Goal: Task Accomplishment & Management: Use online tool/utility

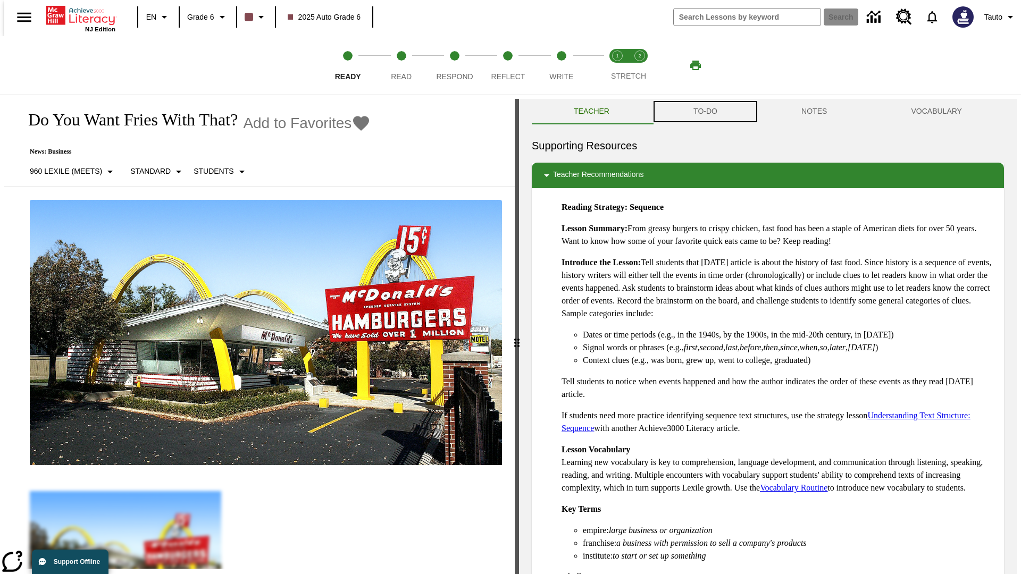
click at [705, 112] on button "TO-DO" at bounding box center [705, 112] width 108 height 26
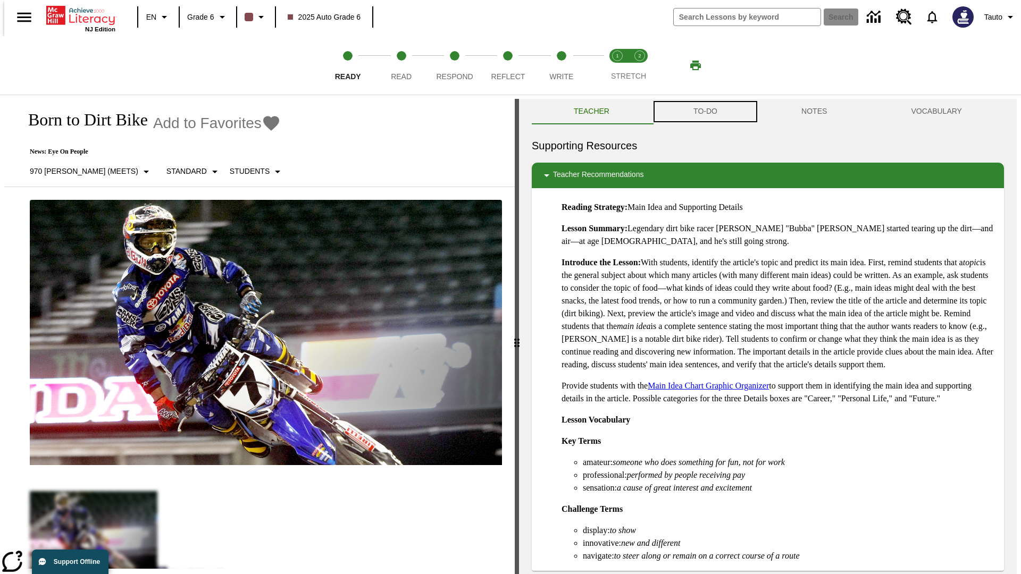
click at [705, 112] on button "TO-DO" at bounding box center [705, 112] width 108 height 26
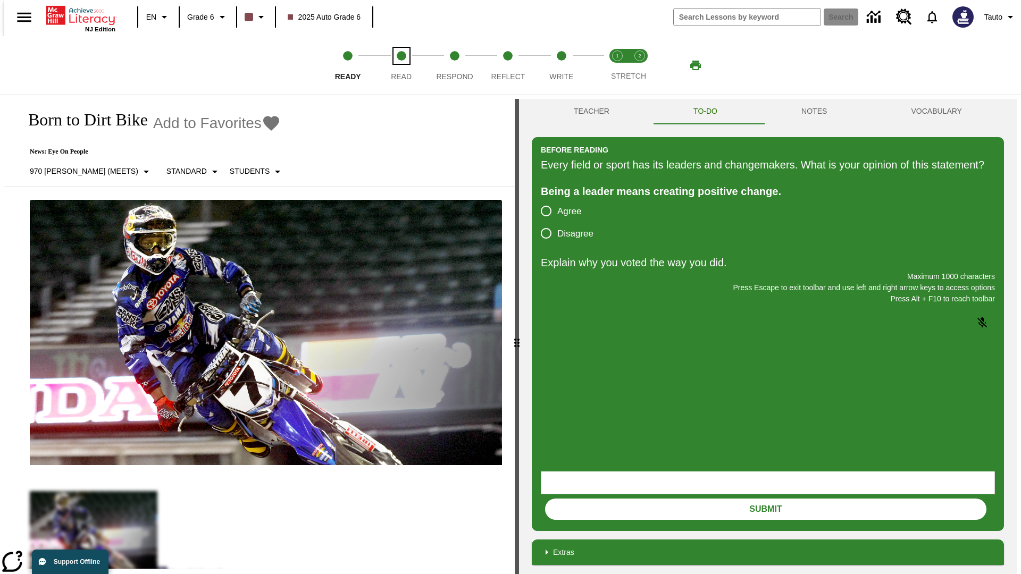
click at [401, 65] on span "Read" at bounding box center [401, 72] width 21 height 19
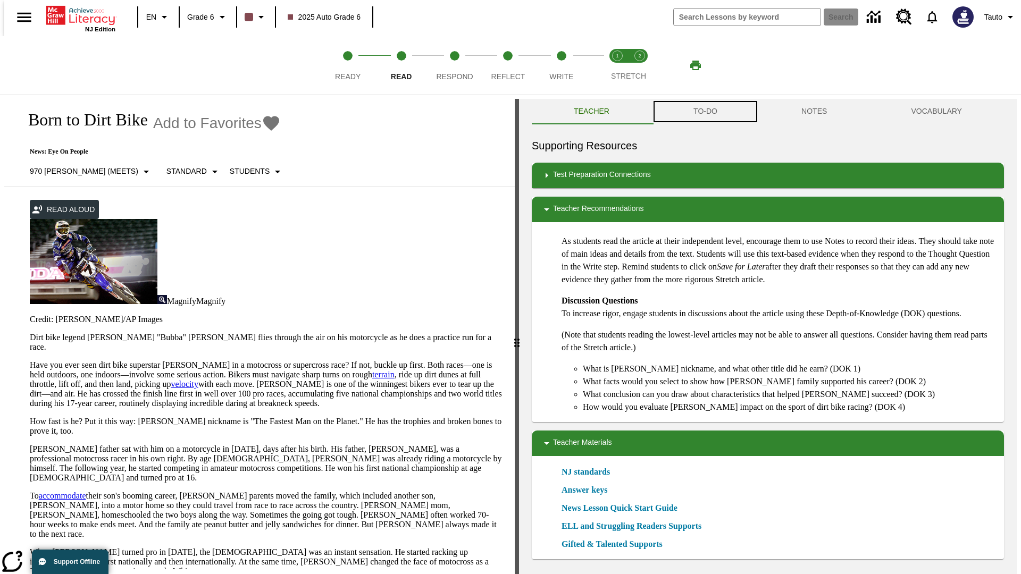
scroll to position [1, 0]
click at [705, 112] on button "TO-DO" at bounding box center [705, 111] width 108 height 26
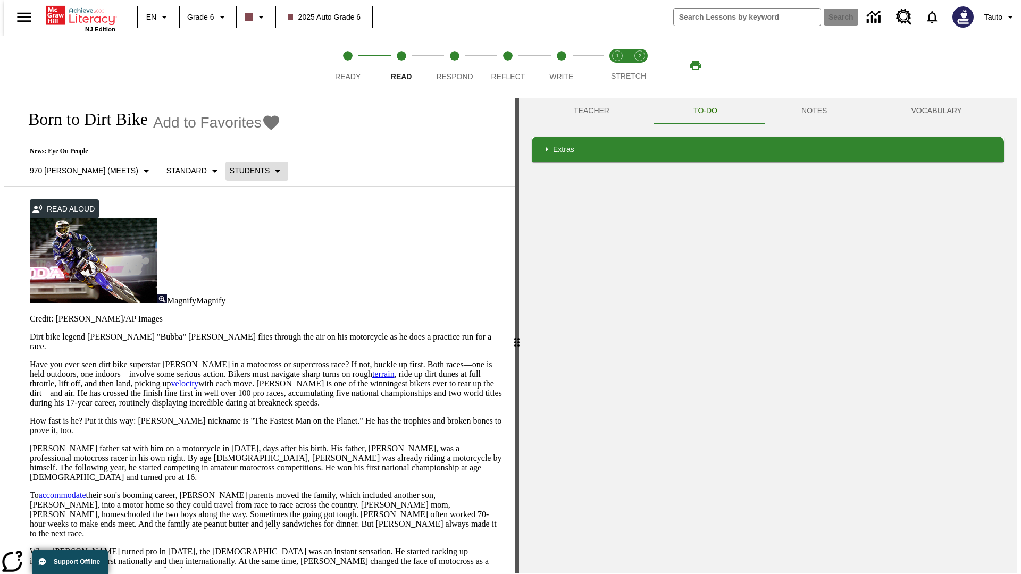
click at [230, 171] on p "Students" at bounding box center [250, 170] width 40 height 11
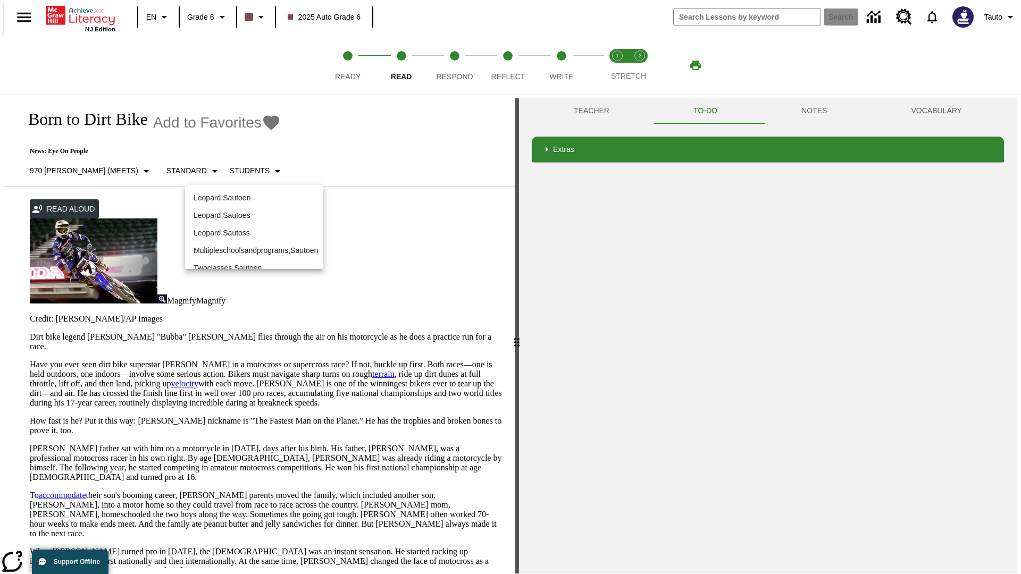
click at [246, 193] on p "Leopard , Sautoen" at bounding box center [254, 198] width 121 height 11
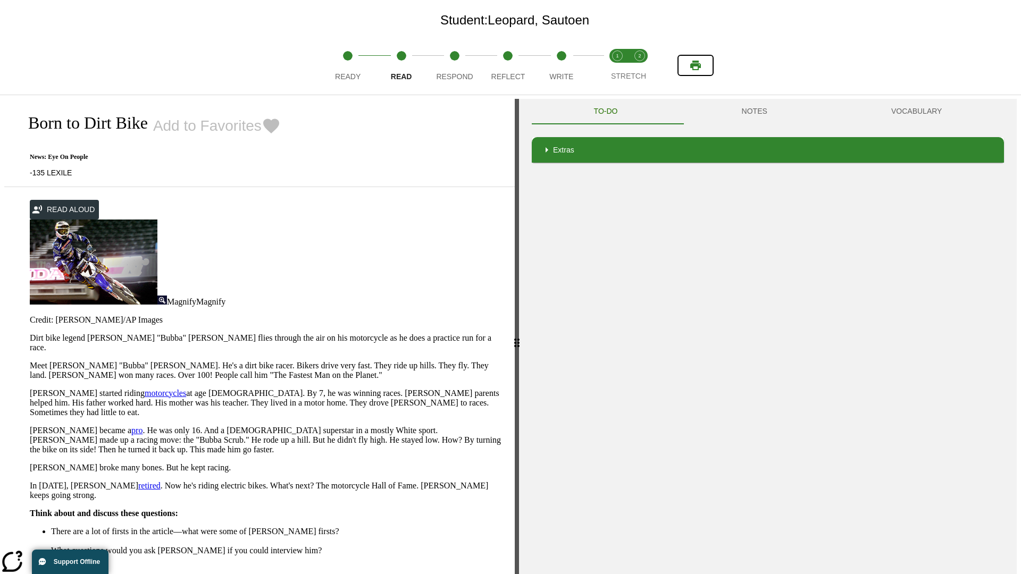
click at [696, 65] on icon "Print" at bounding box center [695, 66] width 11 height 10
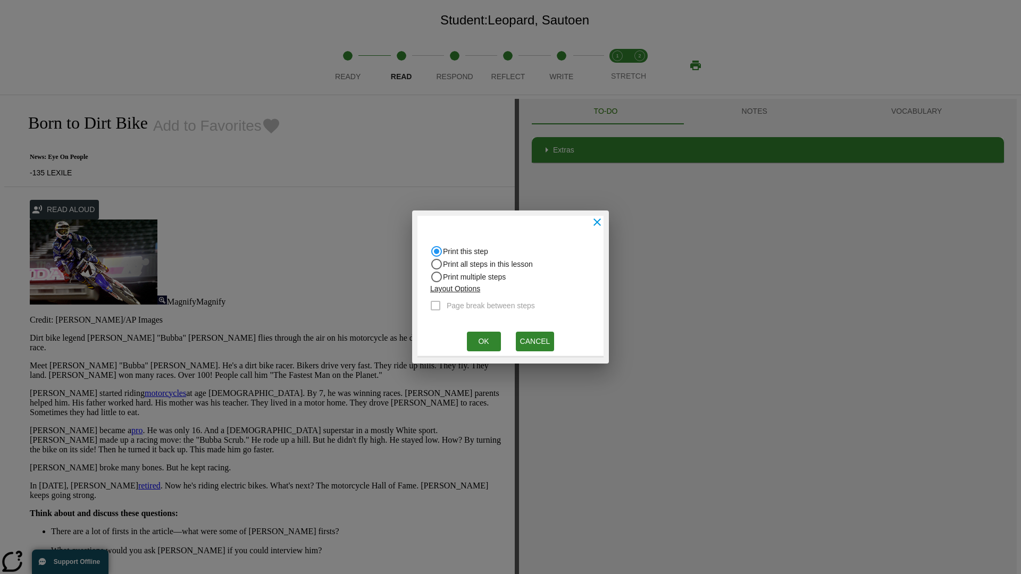
click at [437, 264] on input "Print all steps in this lesson" at bounding box center [436, 264] width 13 height 13
radio input "true"
radio input "false"
checkbox input "true"
